Goal: Task Accomplishment & Management: Manage account settings

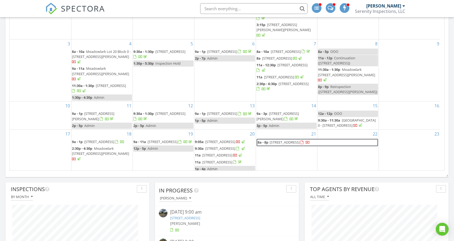
scroll to position [107, 0]
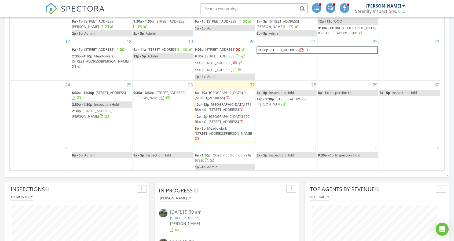
click at [231, 136] on span "Meadowlark Lot 7 Block 0 - 4694 Finch St SE, Albany 97322" at bounding box center [223, 131] width 57 height 10
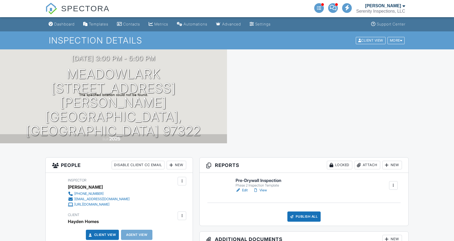
click at [0, 0] on div at bounding box center [0, 0] width 0 height 0
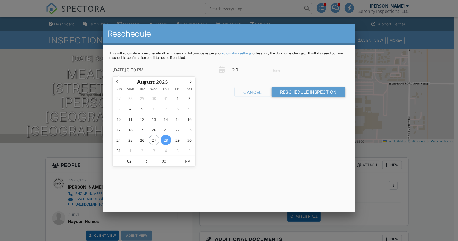
type input "08/28/2025 3:00 PM"
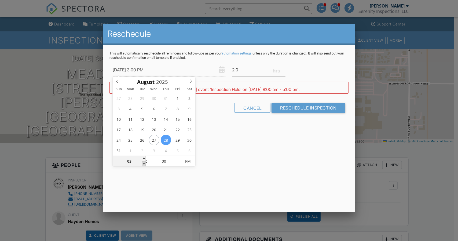
click at [143, 164] on span at bounding box center [144, 163] width 4 height 5
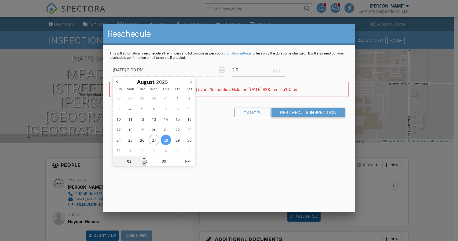
type input "02"
type input "08/28/2025 2:00 PM"
click at [143, 164] on span at bounding box center [144, 163] width 4 height 5
type input "12"
type input "08/28/2025 12:00 PM"
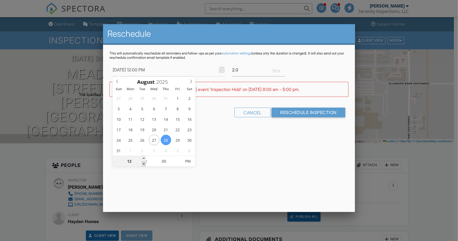
click at [143, 164] on span at bounding box center [144, 163] width 4 height 5
type input "11"
type input "08/28/2025 11:00 AM"
click at [143, 164] on span at bounding box center [144, 163] width 4 height 5
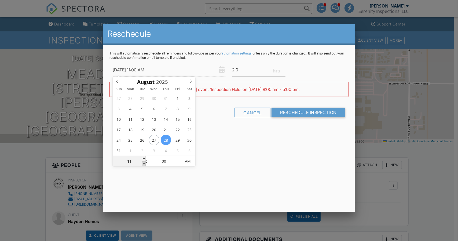
type input "09"
type input "08/28/2025 9:00 AM"
click at [143, 164] on span at bounding box center [144, 163] width 4 height 5
type input "07"
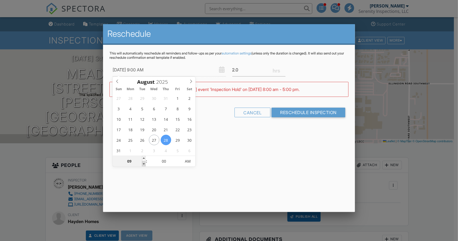
type input "08/28/2025 7:00 AM"
click at [143, 164] on span at bounding box center [144, 163] width 4 height 5
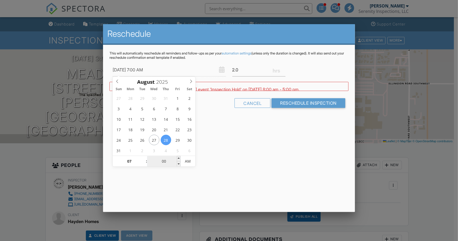
click at [165, 164] on input "00" at bounding box center [163, 161] width 33 height 11
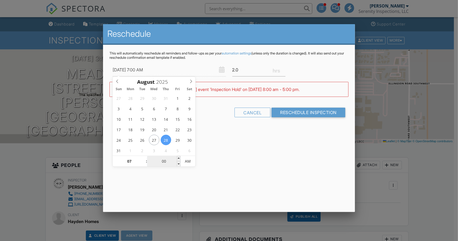
type input "03"
type input "08/28/2025 7:03 AM"
type input "30"
type input "08/28/2025 7:30 AM"
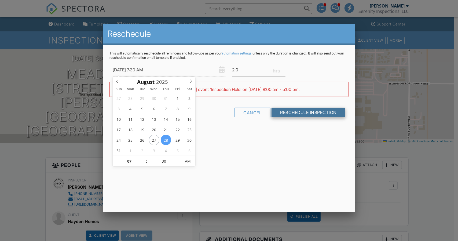
click at [312, 115] on input "Reschedule Inspection" at bounding box center [309, 113] width 74 height 10
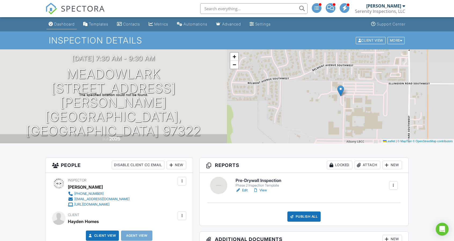
click at [72, 25] on div "Dashboard" at bounding box center [64, 24] width 20 height 5
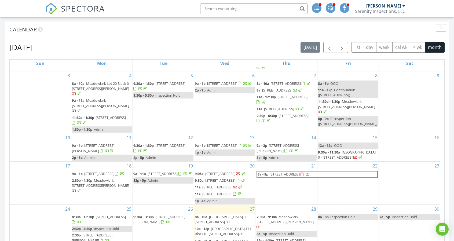
scroll to position [322, 0]
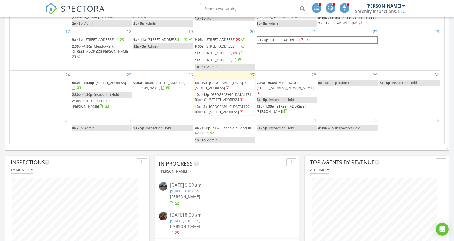
click at [236, 71] on div "27 8a - 10a Woodland Ridge Lot 172 Block 0 - 5297 Cedar View Dr, Springfield 97…" at bounding box center [224, 93] width 61 height 45
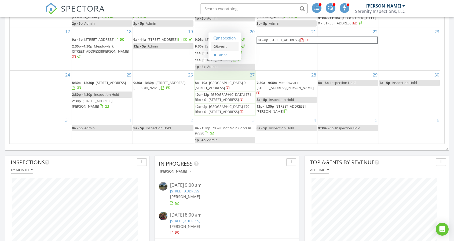
click at [224, 47] on link "Event" at bounding box center [225, 46] width 28 height 9
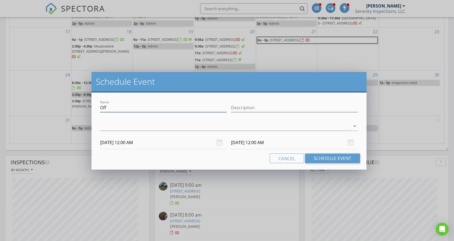
click at [157, 105] on input "Off" at bounding box center [163, 107] width 127 height 9
type input "Admin"
type input "Admin/Personal"
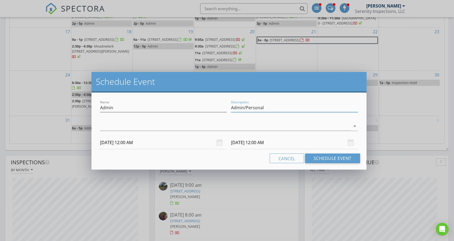
click at [150, 126] on div at bounding box center [225, 126] width 250 height 9
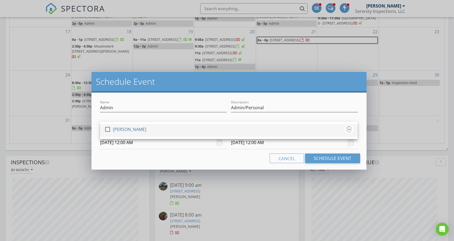
click at [150, 130] on div "check_box_outline_blank Kyle Nemes" at bounding box center [228, 130] width 249 height 11
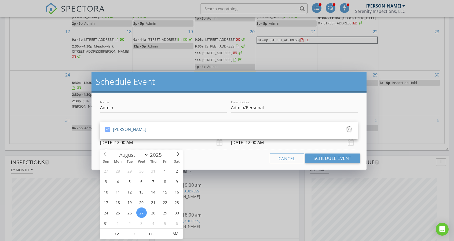
click at [149, 143] on input "08/27/2025 12:00 AM" at bounding box center [163, 142] width 127 height 13
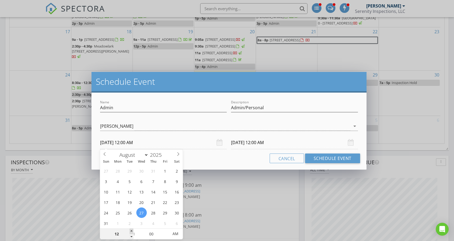
type input "01"
type input "08/27/2025 1:00 AM"
click at [131, 232] on span at bounding box center [132, 231] width 4 height 5
type input "03"
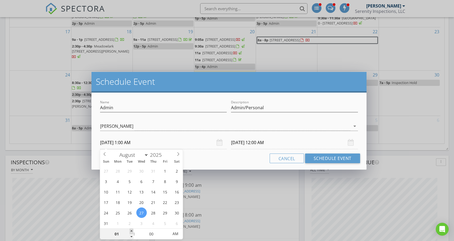
type input "08/27/2025 3:00 AM"
click at [131, 232] on span at bounding box center [132, 231] width 4 height 5
type input "04"
type input "08/27/2025 4:00 AM"
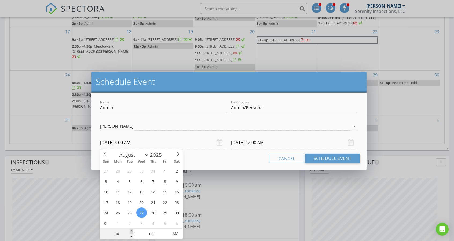
click at [131, 232] on span at bounding box center [132, 231] width 4 height 5
type input "06"
type input "08/27/2025 6:00 AM"
click at [131, 232] on span at bounding box center [132, 231] width 4 height 5
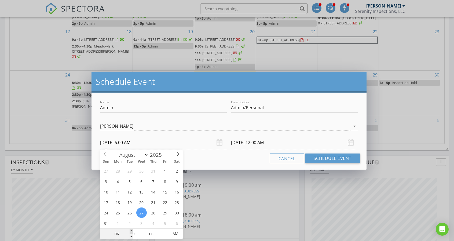
type input "07"
type input "08/27/2025 7:00 AM"
click at [131, 232] on span at bounding box center [132, 231] width 4 height 5
type input "08"
type input "08/27/2025 8:00 AM"
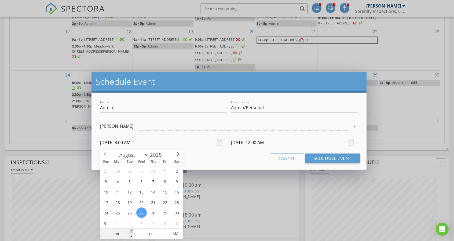
click at [131, 232] on span at bounding box center [132, 231] width 4 height 5
type input "09"
type input "08/27/2025 9:00 AM"
click at [131, 232] on span at bounding box center [132, 231] width 4 height 5
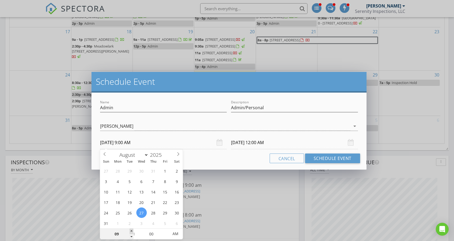
type input "11"
type input "08/27/2025 11:00 AM"
click at [131, 232] on span at bounding box center [132, 231] width 4 height 5
type input "12"
type input "08/27/2025 12:00 PM"
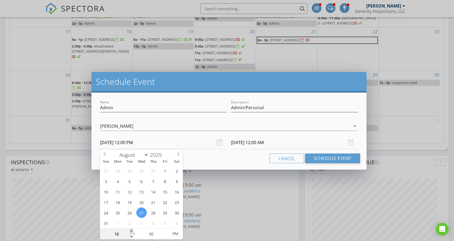
click at [131, 232] on span at bounding box center [132, 231] width 4 height 5
type input "01"
type input "08/27/2025 1:00 PM"
click at [131, 232] on span at bounding box center [132, 231] width 4 height 5
type input "02"
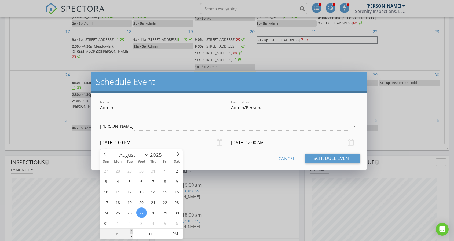
type input "08/27/2025 2:00 PM"
type input "08/28/2025 2:00 PM"
click at [278, 144] on input "08/28/2025 2:00 PM" at bounding box center [294, 142] width 127 height 13
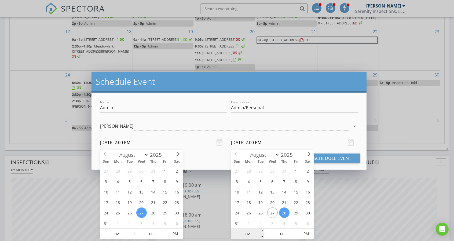
click at [250, 234] on input "02" at bounding box center [247, 234] width 33 height 11
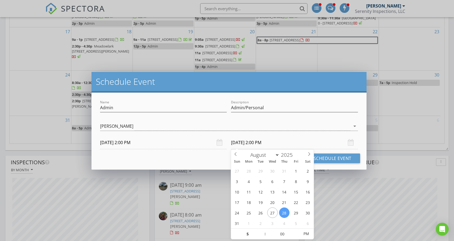
type input "05"
click at [302, 143] on input "08/28/2025 5:00 PM" at bounding box center [294, 142] width 127 height 13
type input "08/27/2025 5:00 PM"
click at [323, 159] on button "Schedule Event" at bounding box center [332, 159] width 55 height 10
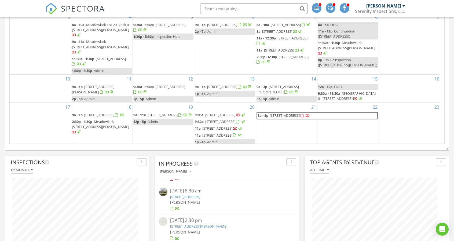
scroll to position [27, 0]
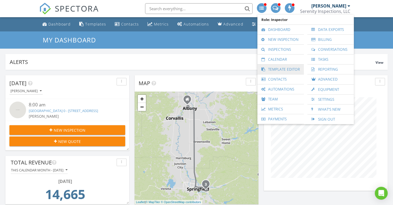
scroll to position [115, 124]
click at [296, 52] on link "Inspections" at bounding box center [280, 50] width 41 height 10
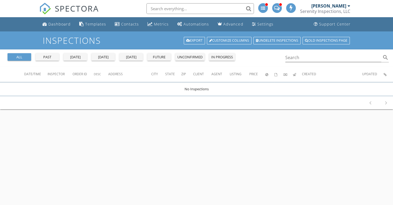
click at [327, 6] on div "[PERSON_NAME]" at bounding box center [328, 5] width 35 height 5
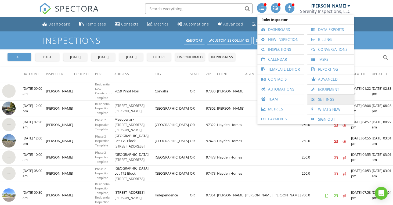
click at [334, 96] on link "Settings" at bounding box center [330, 100] width 41 height 10
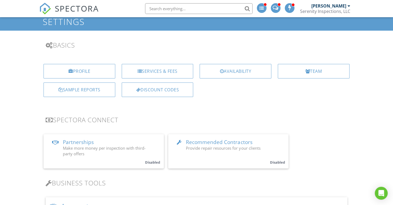
scroll to position [27, 0]
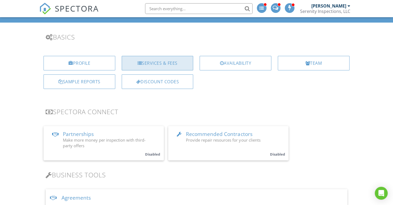
click at [173, 63] on div "Services & Fees" at bounding box center [158, 63] width 72 height 14
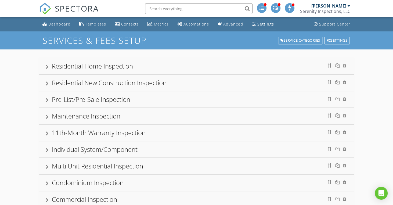
click at [114, 66] on div "Residential Home Inspection" at bounding box center [92, 65] width 81 height 9
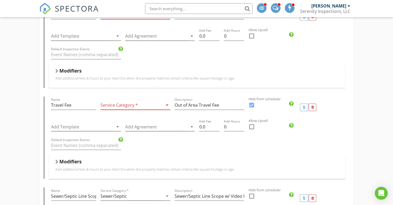
scroll to position [456, 0]
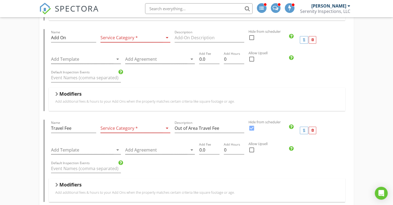
click at [162, 129] on div at bounding box center [131, 128] width 62 height 9
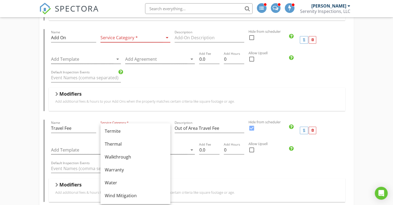
scroll to position [323, 0]
click at [290, 174] on div "Default Inspection Events" at bounding box center [197, 168] width 296 height 19
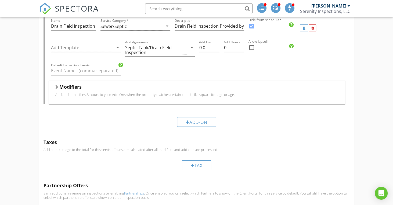
scroll to position [940, 0]
drag, startPoint x: 71, startPoint y: 84, endPoint x: 91, endPoint y: 89, distance: 20.1
click at [71, 84] on h5 "Modifiers" at bounding box center [70, 86] width 22 height 5
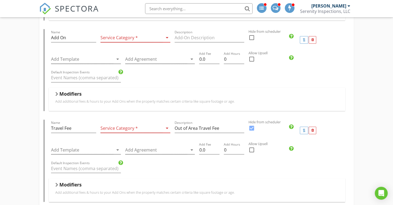
scroll to position [483, 0]
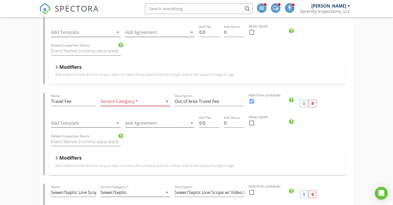
click at [74, 157] on h5 "Modifiers" at bounding box center [70, 157] width 22 height 5
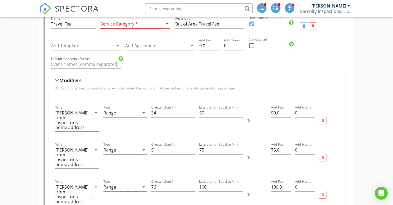
scroll to position [591, 0]
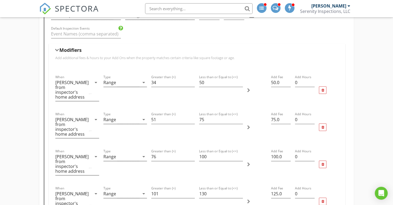
click at [230, 195] on div "Less than or Equal to (<=) 130" at bounding box center [221, 201] width 48 height 37
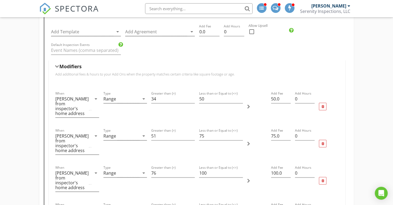
scroll to position [564, 0]
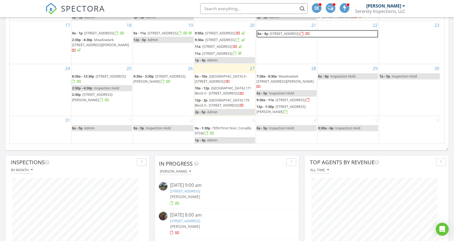
scroll to position [115, 144]
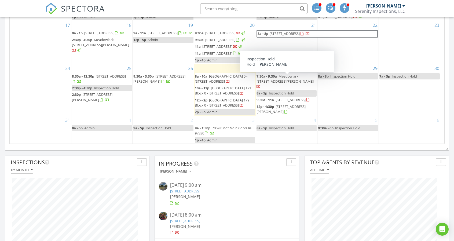
click at [293, 91] on span "Inspection Hold" at bounding box center [281, 93] width 25 height 5
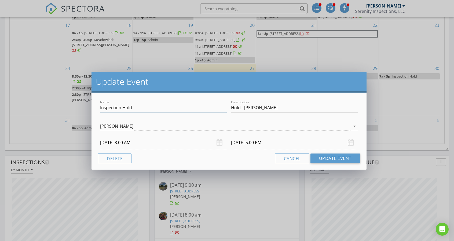
click at [143, 110] on input "Inspection Hold" at bounding box center [163, 107] width 127 height 9
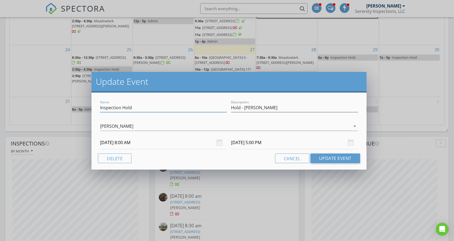
click at [143, 110] on input "Inspection Hold" at bounding box center [163, 107] width 127 height 9
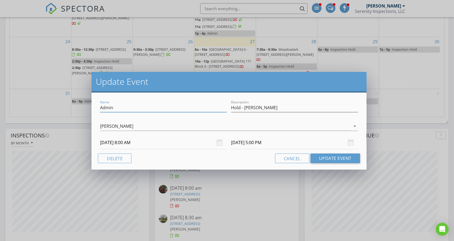
type input "Admin"
type input "Admin/Personal"
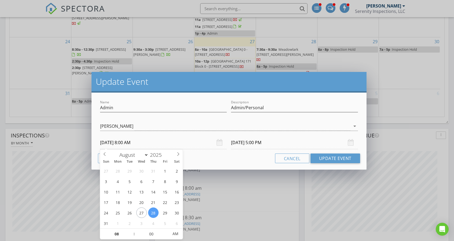
click at [124, 147] on input "[DATE] 8:00 AM" at bounding box center [163, 142] width 127 height 13
type input "09"
type input "[DATE] 9:00 AM"
click at [132, 233] on span at bounding box center [132, 231] width 4 height 5
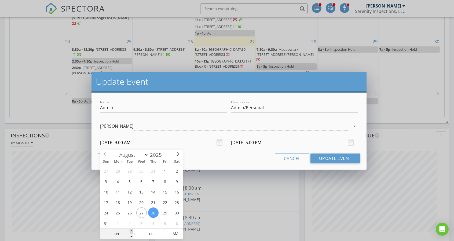
type input "10"
type input "[DATE] 10:00 AM"
type input "11"
type input "[DATE] 11:00 AM"
click at [132, 233] on span at bounding box center [132, 231] width 4 height 5
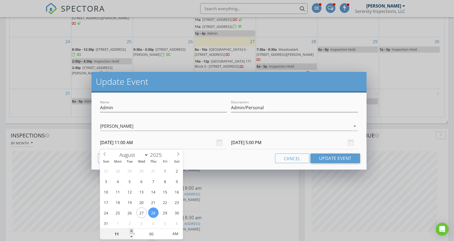
type input "12"
type input "[DATE] 12:00 PM"
click at [132, 233] on span at bounding box center [132, 231] width 4 height 5
type input "01"
type input "08/28/2025 1:00 PM"
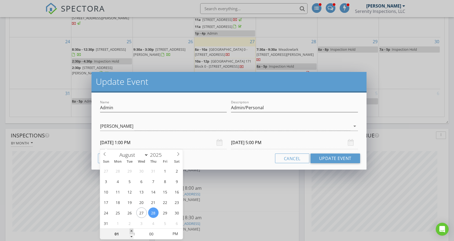
click at [132, 233] on span at bounding box center [132, 231] width 4 height 5
type input "02"
type input "08/28/2025 2:00 PM"
click at [132, 233] on span at bounding box center [132, 231] width 4 height 5
type input "11"
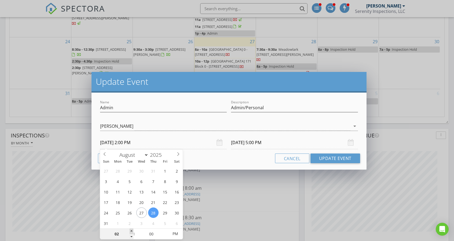
type input "08/28/2025 11:00 PM"
click at [259, 140] on input "08/28/2025 11:00 PM" at bounding box center [294, 142] width 127 height 13
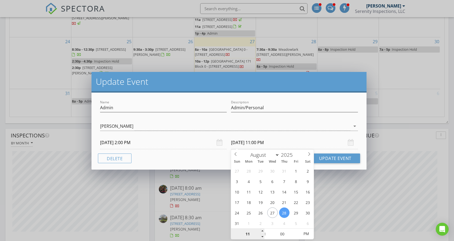
click at [247, 231] on input "11" at bounding box center [247, 234] width 33 height 11
type input "05"
type input "08/28/2025 5:00 AM"
click at [309, 235] on span "AM" at bounding box center [306, 234] width 15 height 11
type input "05"
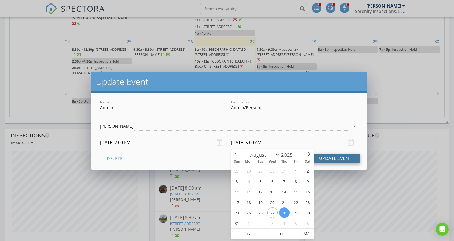
click at [327, 157] on button "Update Event" at bounding box center [336, 159] width 50 height 10
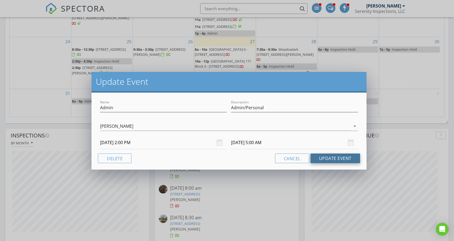
click at [327, 156] on button "Update Event" at bounding box center [336, 159] width 50 height 10
click at [308, 146] on input "08/28/2025 5:00 AM" at bounding box center [294, 142] width 127 height 13
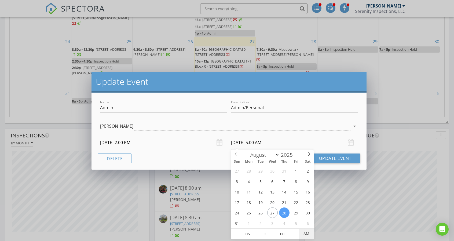
type input "08/28/2025 5:00 PM"
click at [310, 231] on span "AM" at bounding box center [306, 234] width 15 height 11
click at [337, 158] on button "Update Event" at bounding box center [336, 159] width 50 height 10
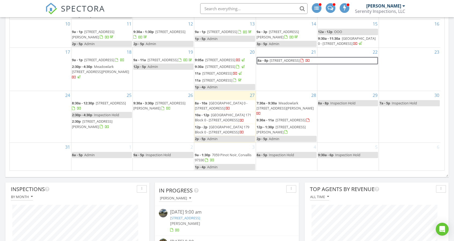
scroll to position [0, 0]
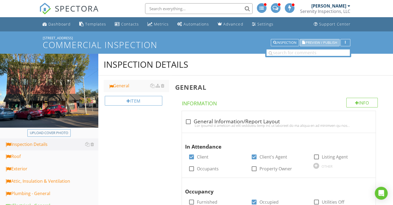
click at [316, 41] on span "Preview / Publish" at bounding box center [321, 42] width 31 height 3
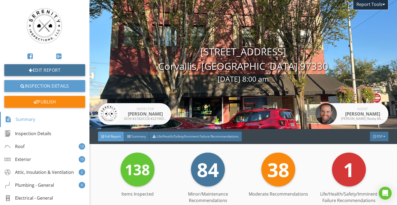
drag, startPoint x: 39, startPoint y: 70, endPoint x: 101, endPoint y: 76, distance: 62.6
click at [39, 70] on link "Edit Report" at bounding box center [44, 70] width 81 height 12
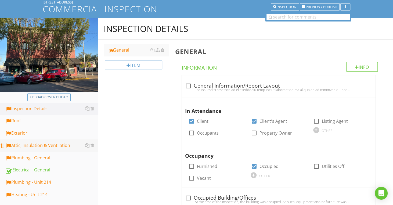
scroll to position [54, 0]
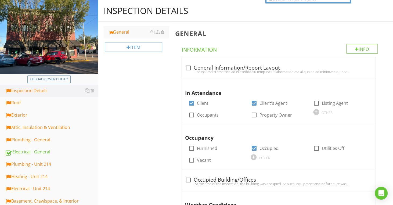
click at [34, 116] on div "Exterior" at bounding box center [51, 115] width 93 height 7
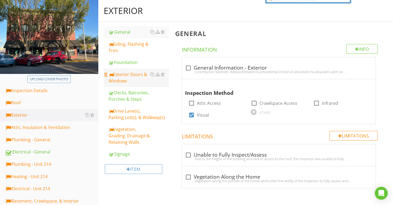
click at [128, 75] on div "Exterior Doors & Windows" at bounding box center [138, 77] width 60 height 13
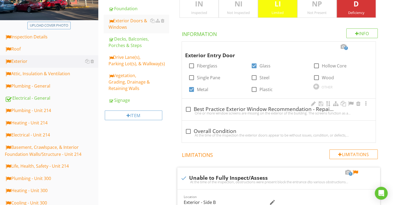
click at [318, 115] on div "check_box_outline_blank Best Practice Exterior Window Recommendation - Repair/R…" at bounding box center [278, 111] width 187 height 12
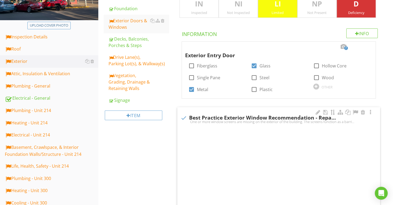
checkbox input "true"
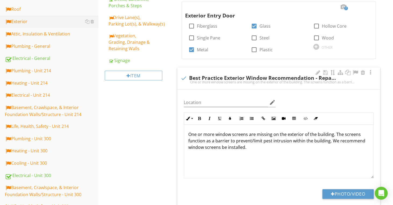
scroll to position [215, 0]
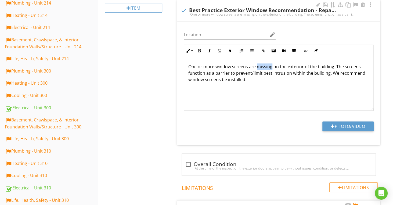
drag, startPoint x: 257, startPoint y: 65, endPoint x: 270, endPoint y: 67, distance: 13.1
click at [270, 67] on p "One or more window screens are missing on the exterior of the building. The scr…" at bounding box center [278, 72] width 181 height 19
click at [209, 34] on input "Location" at bounding box center [226, 34] width 84 height 9
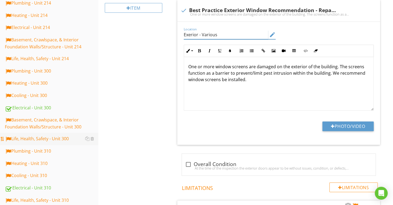
type input "Exerior - Various"
